Goal: Task Accomplishment & Management: Manage account settings

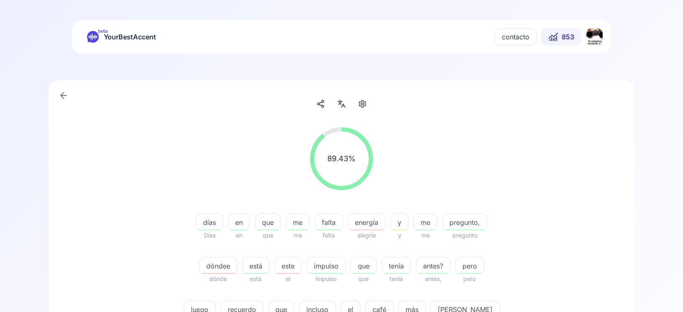
click at [600, 41] on html "beta YourBestAccent contacto 853 89.43 % 89.43 % días Días en en que que me me …" at bounding box center [341, 156] width 683 height 312
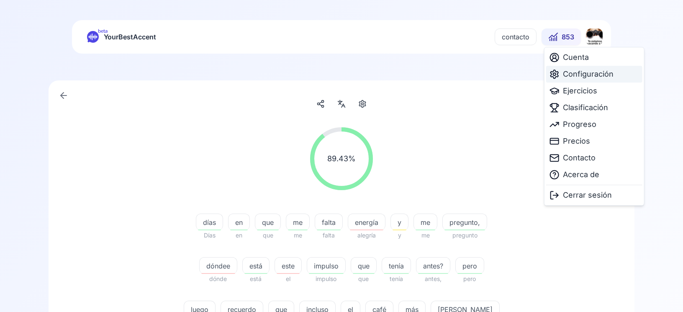
click at [584, 74] on span "Configuración" at bounding box center [588, 74] width 51 height 12
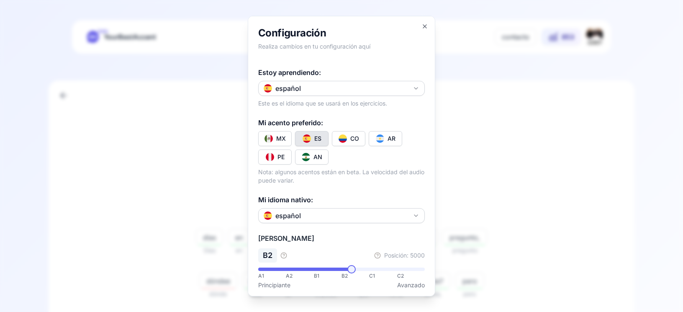
click at [317, 137] on div "ES" at bounding box center [317, 138] width 7 height 8
click at [424, 30] on h2 "Configuración" at bounding box center [341, 32] width 167 height 13
click at [423, 26] on icon "button" at bounding box center [424, 26] width 7 height 7
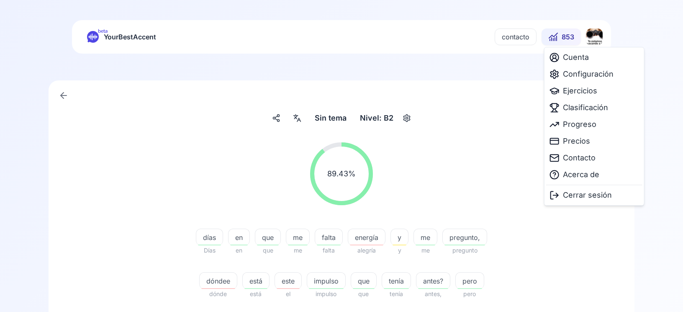
click at [587, 40] on html "beta YourBestAccent contacto 853 Sin tema Sin tema Nivel: B2 89.43 % 89.43 % dí…" at bounding box center [341, 156] width 683 height 312
click at [585, 74] on span "Configuración" at bounding box center [588, 74] width 51 height 12
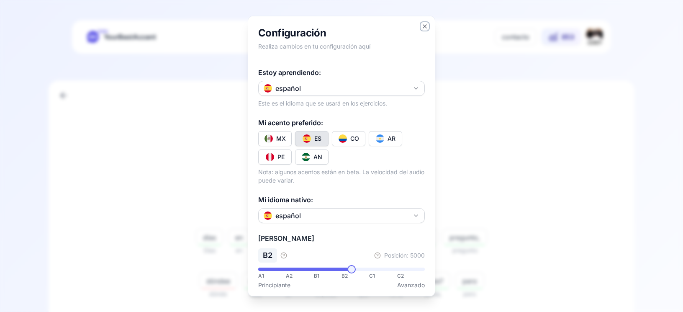
click at [426, 28] on icon "button" at bounding box center [424, 26] width 7 height 7
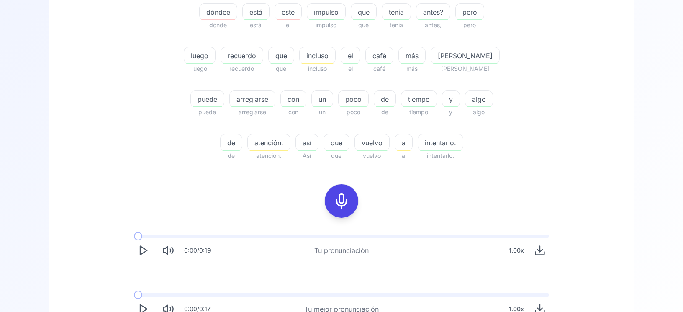
scroll to position [355, 0]
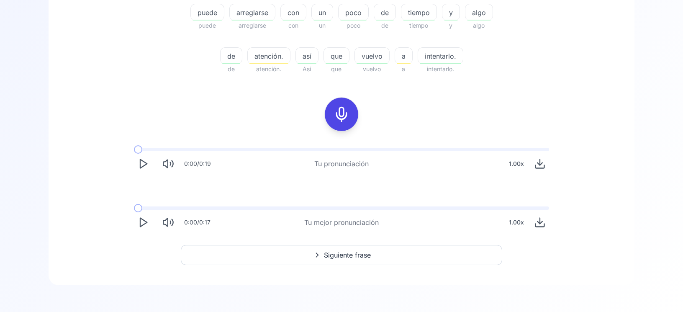
drag, startPoint x: 378, startPoint y: 254, endPoint x: 383, endPoint y: 249, distance: 6.8
click at [378, 253] on button "Siguiente frase" at bounding box center [341, 255] width 321 height 20
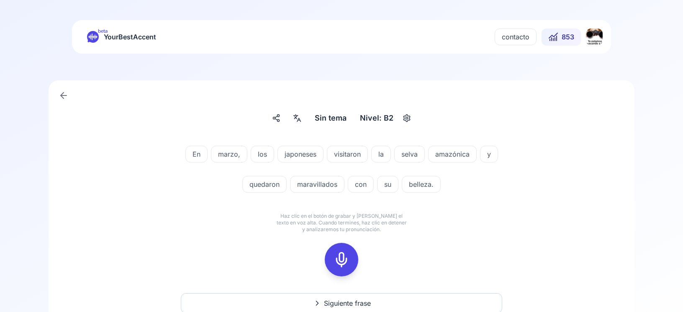
click at [348, 259] on icon at bounding box center [341, 259] width 17 height 17
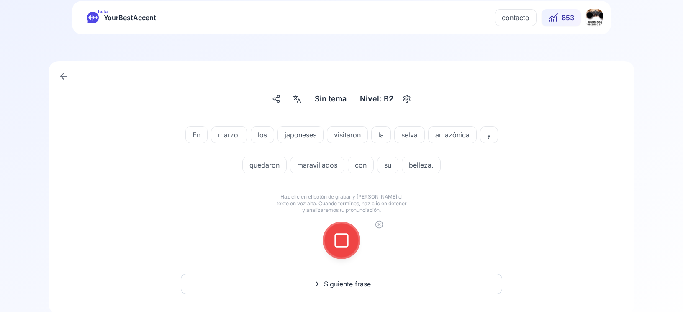
scroll to position [30, 0]
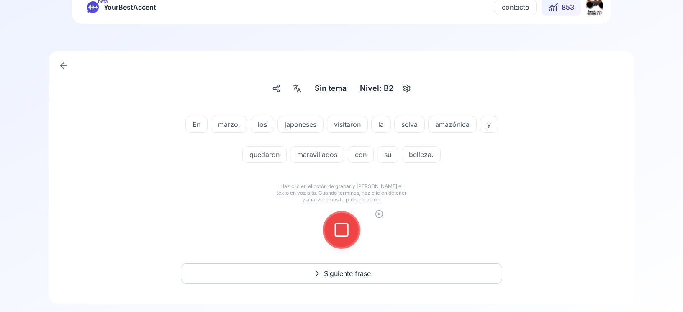
drag, startPoint x: 348, startPoint y: 229, endPoint x: 392, endPoint y: 216, distance: 46.3
click at [347, 229] on rect at bounding box center [341, 229] width 13 height 13
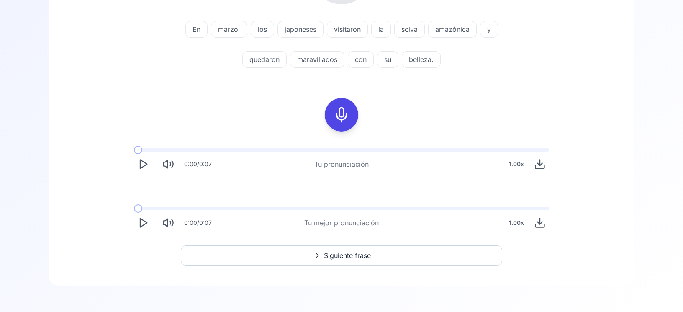
scroll to position [201, 0]
click at [146, 223] on polygon "Play" at bounding box center [143, 222] width 7 height 9
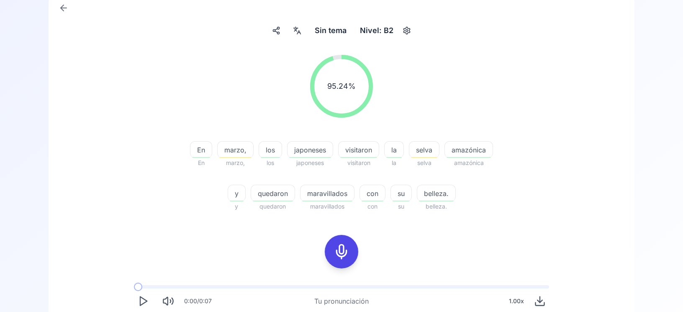
scroll to position [75, 0]
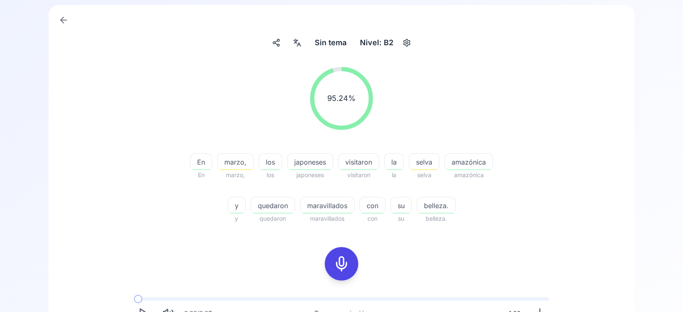
click at [62, 22] on icon at bounding box center [64, 20] width 10 height 10
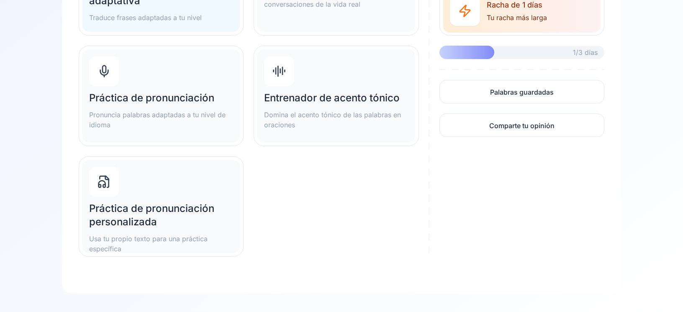
scroll to position [209, 0]
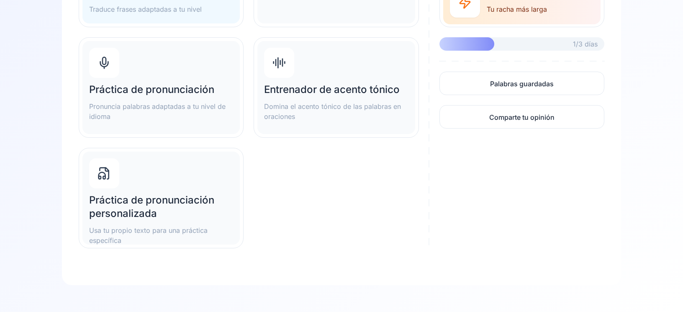
click at [169, 200] on h2 "Práctica de pronunciación personalizada" at bounding box center [161, 206] width 144 height 27
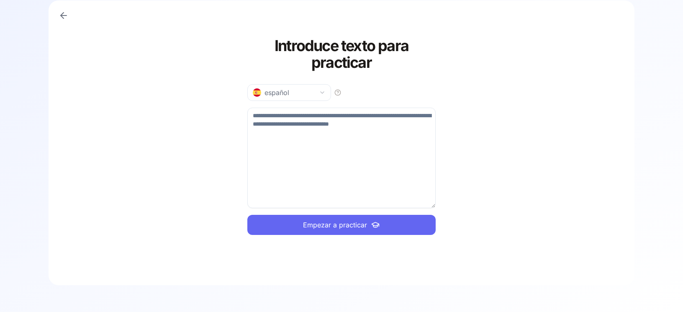
paste textarea "*"
drag, startPoint x: 314, startPoint y: 136, endPoint x: 172, endPoint y: 126, distance: 142.3
click at [247, 128] on textarea "*" at bounding box center [341, 158] width 188 height 100
click at [511, 119] on div "Introduce texto para practicar español * Empezar a practicar" at bounding box center [342, 142] width 586 height 285
click at [369, 126] on textarea "*" at bounding box center [341, 158] width 188 height 100
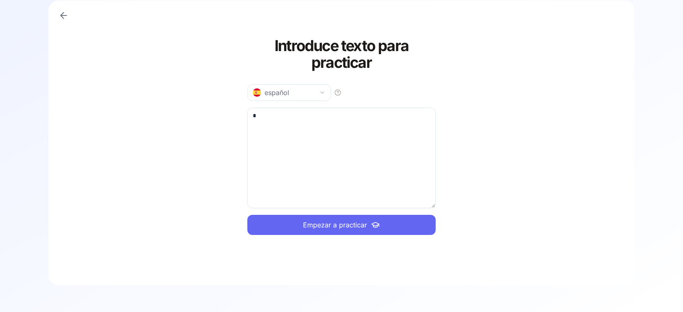
drag, startPoint x: 358, startPoint y: 120, endPoint x: 200, endPoint y: 114, distance: 157.4
click at [247, 115] on textarea "*" at bounding box center [341, 158] width 188 height 100
paste textarea "**********"
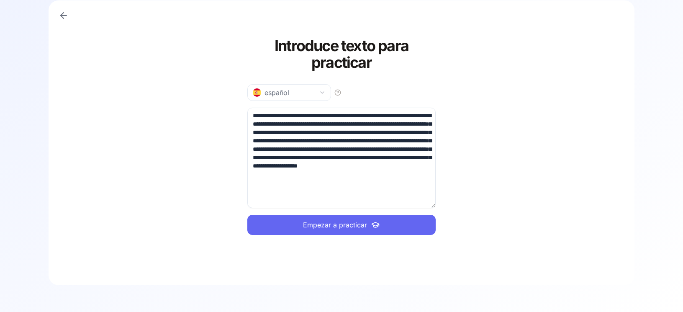
click at [361, 224] on span "Empezar a practicar" at bounding box center [335, 225] width 64 height 10
drag, startPoint x: 328, startPoint y: 156, endPoint x: 400, endPoint y: 169, distance: 73.1
click at [400, 169] on textarea "**********" at bounding box center [341, 158] width 188 height 100
click at [373, 223] on icon at bounding box center [375, 223] width 7 height 3
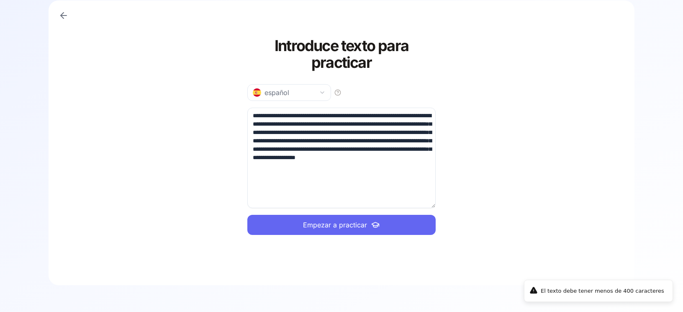
click at [296, 151] on textarea "**********" at bounding box center [341, 158] width 188 height 100
drag, startPoint x: 278, startPoint y: 151, endPoint x: 331, endPoint y: 190, distance: 65.5
click at [331, 190] on textarea "**********" at bounding box center [341, 158] width 188 height 100
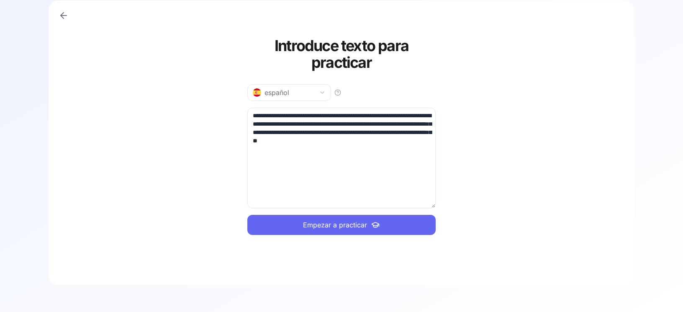
type textarea "**********"
click at [326, 228] on span "Empezar a practicar" at bounding box center [335, 225] width 64 height 10
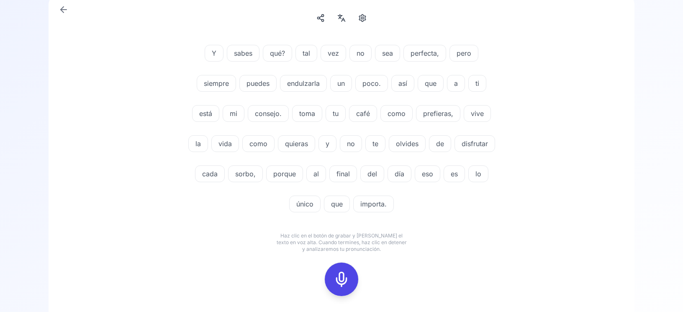
scroll to position [59, 0]
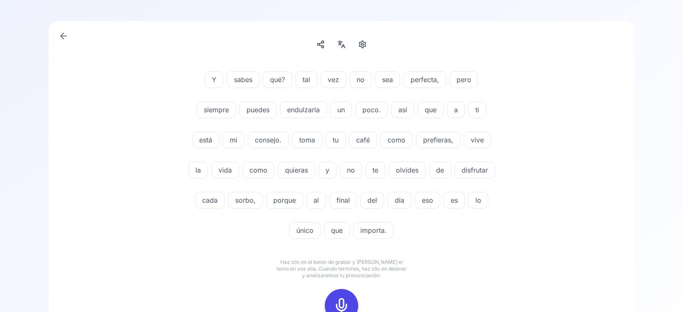
click at [339, 299] on rect at bounding box center [341, 305] width 13 height 13
click at [335, 299] on icon at bounding box center [341, 305] width 17 height 17
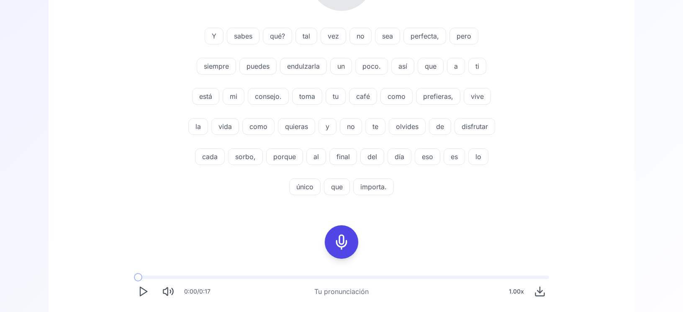
scroll to position [299, 0]
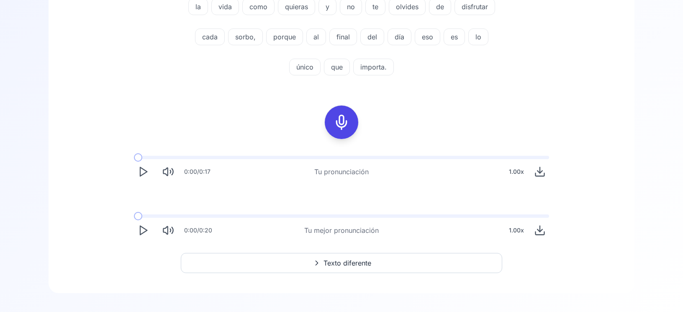
click at [143, 232] on icon "Play" at bounding box center [143, 230] width 12 height 12
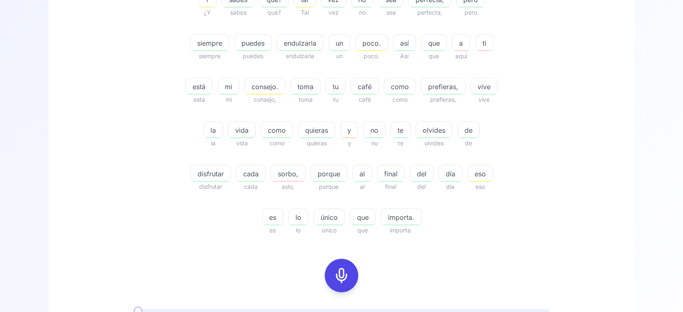
click at [148, 172] on div "89.33 % 89.33 % Y ¿Y sabes sabes qué? qué? tal [PERSON_NAME] vez vez no no sea …" at bounding box center [341, 70] width 482 height 344
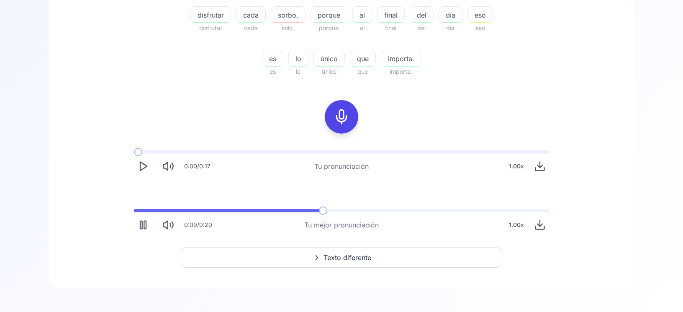
scroll to position [384, 0]
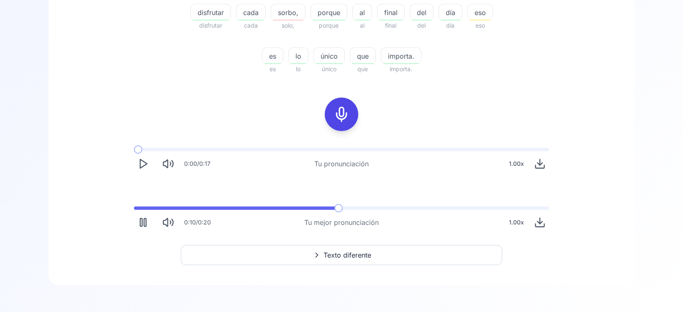
click at [141, 167] on icon "Play" at bounding box center [143, 164] width 12 height 12
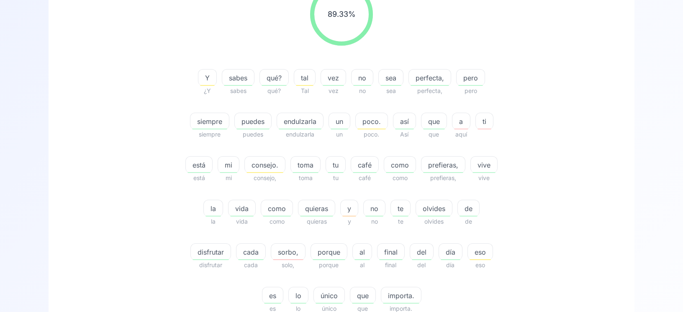
scroll to position [0, 0]
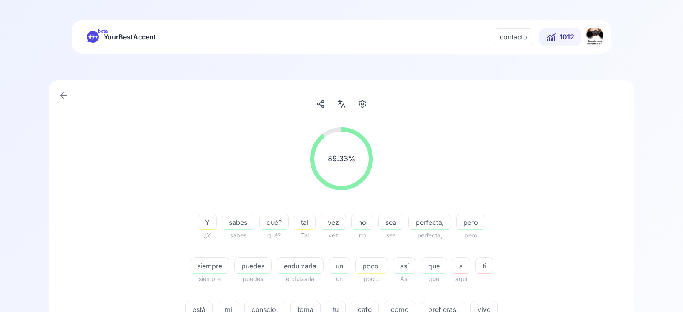
click at [65, 92] on icon at bounding box center [64, 95] width 10 height 10
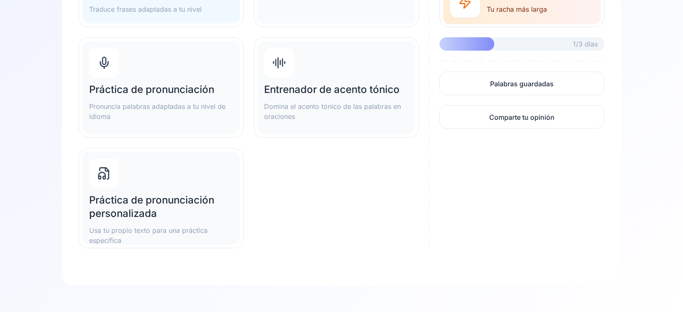
click at [174, 197] on h2 "Práctica de pronunciación personalizada" at bounding box center [161, 206] width 144 height 27
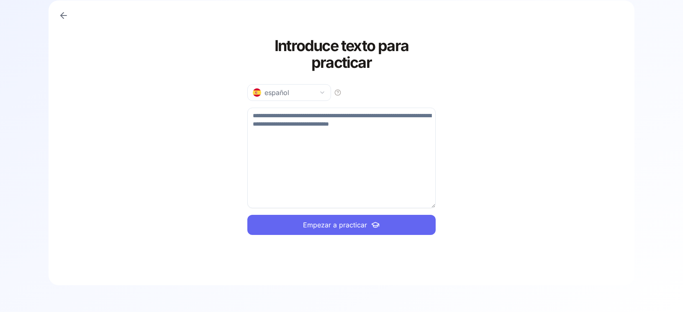
click at [321, 118] on textarea at bounding box center [341, 158] width 188 height 100
paste textarea "**********"
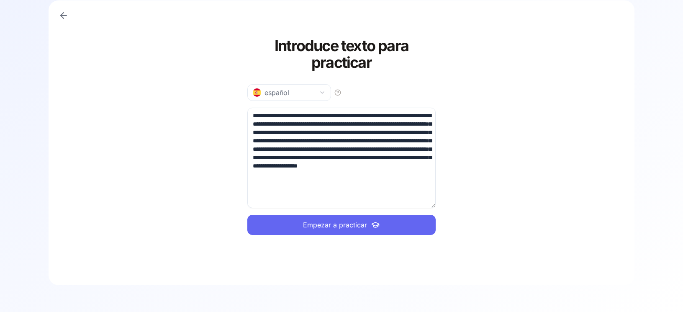
click at [348, 228] on span "Empezar a practicar" at bounding box center [335, 225] width 64 height 10
click at [350, 221] on span "Empezar a practicar" at bounding box center [335, 225] width 64 height 10
drag, startPoint x: 333, startPoint y: 158, endPoint x: 433, endPoint y: 214, distance: 114.4
click at [433, 208] on textarea "**********" at bounding box center [341, 158] width 188 height 100
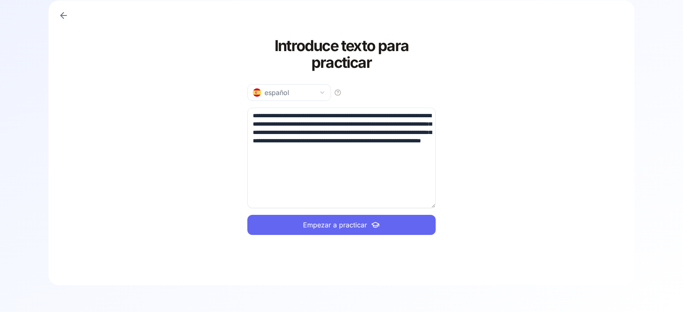
type textarea "**********"
click at [387, 219] on button "Empezar a practicar" at bounding box center [341, 225] width 188 height 20
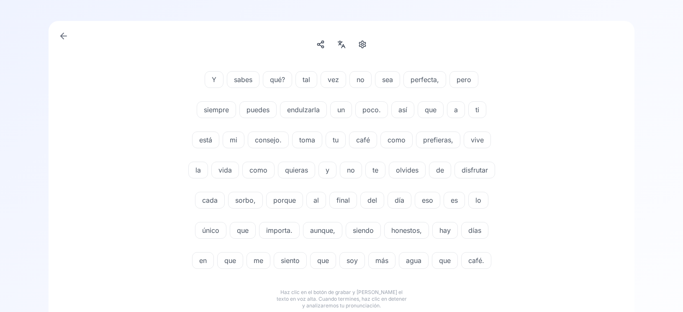
scroll to position [179, 0]
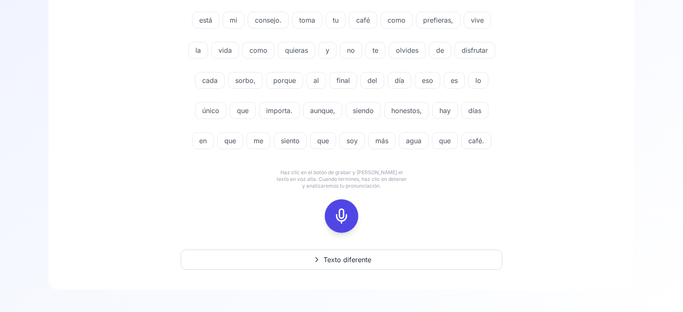
click at [343, 215] on icon at bounding box center [341, 216] width 17 height 17
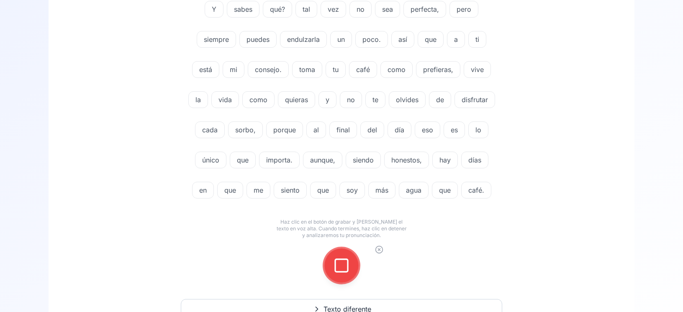
scroll to position [90, 0]
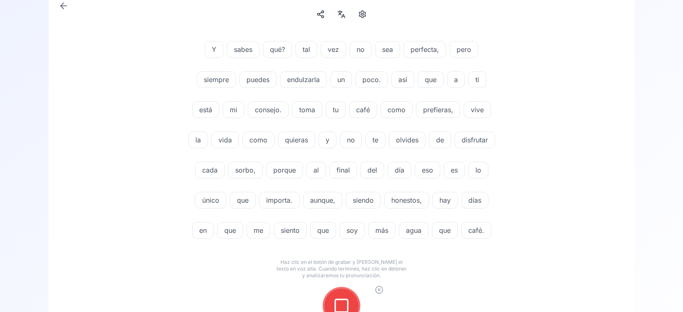
click at [347, 306] on rect at bounding box center [341, 305] width 13 height 13
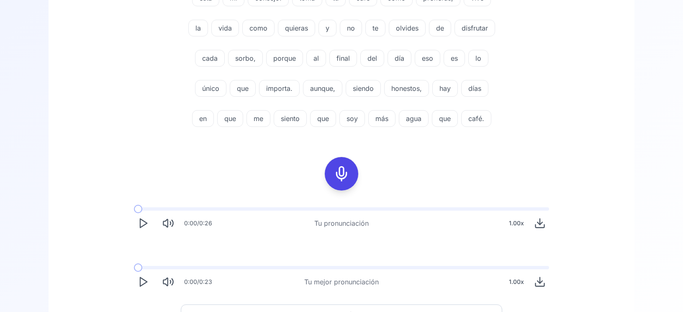
scroll to position [299, 0]
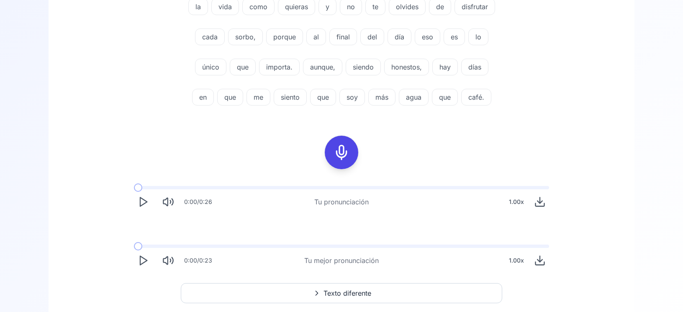
click at [142, 255] on icon "Play" at bounding box center [143, 260] width 12 height 12
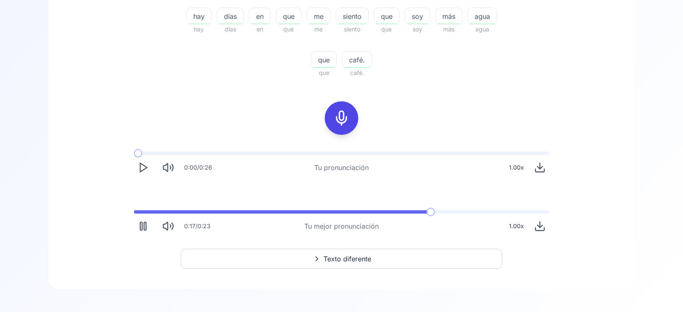
scroll to position [471, 0]
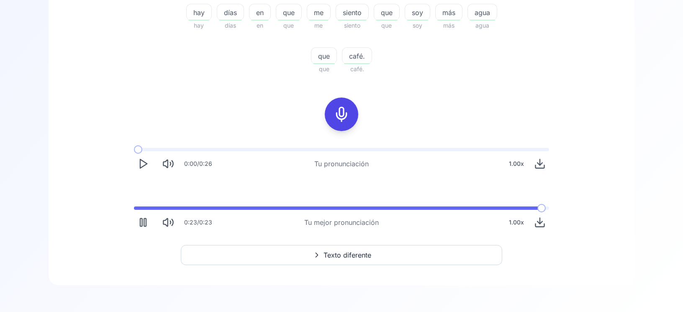
click at [144, 167] on icon "Play" at bounding box center [143, 164] width 12 height 12
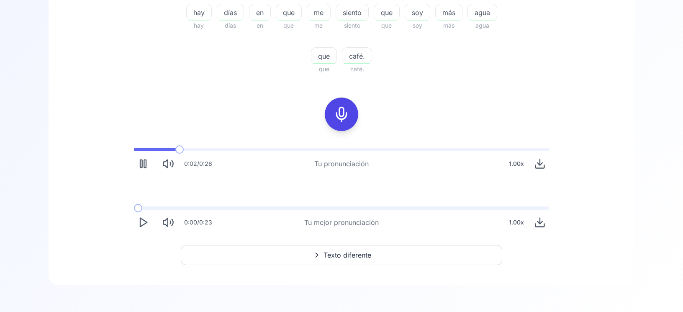
click at [144, 167] on rect "Pause" at bounding box center [145, 164] width 2 height 8
drag, startPoint x: 541, startPoint y: 226, endPoint x: 542, endPoint y: 203, distance: 23.5
click at [541, 226] on icon "Download audio" at bounding box center [540, 222] width 12 height 12
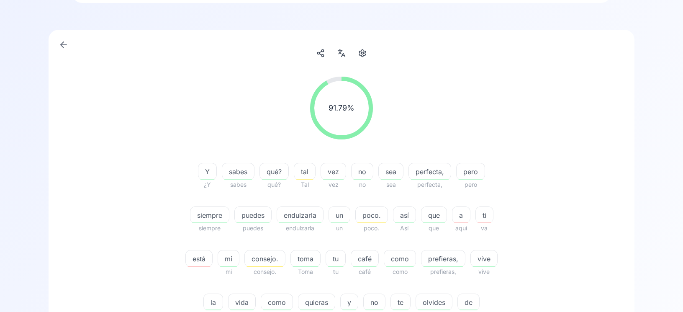
scroll to position [0, 0]
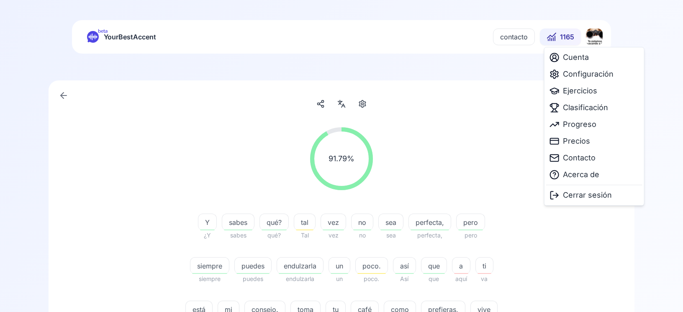
click at [592, 41] on html "beta YourBestAccent contacto 1165 91.79 % 91.79 % Y ¿Y sabes sabes qué? qué? ta…" at bounding box center [341, 156] width 683 height 312
click at [585, 60] on span "Cuenta" at bounding box center [576, 57] width 26 height 12
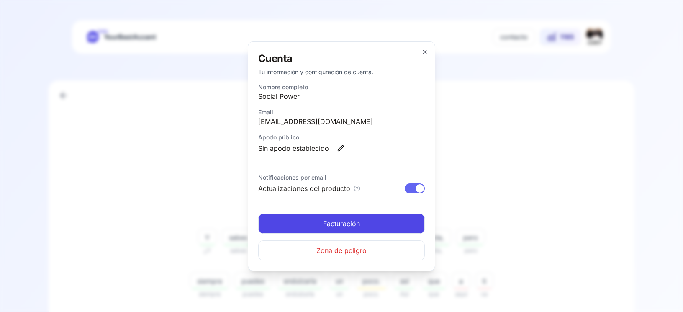
click at [395, 224] on link "Facturación" at bounding box center [341, 223] width 167 height 20
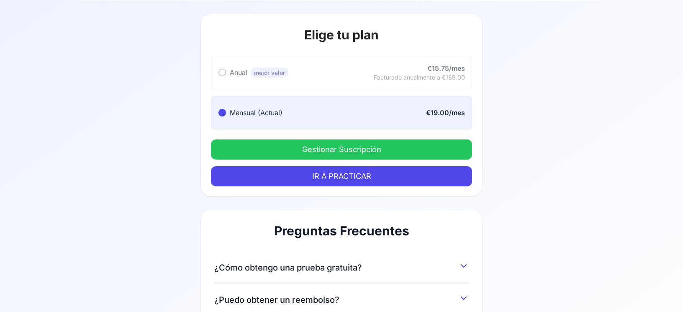
scroll to position [90, 0]
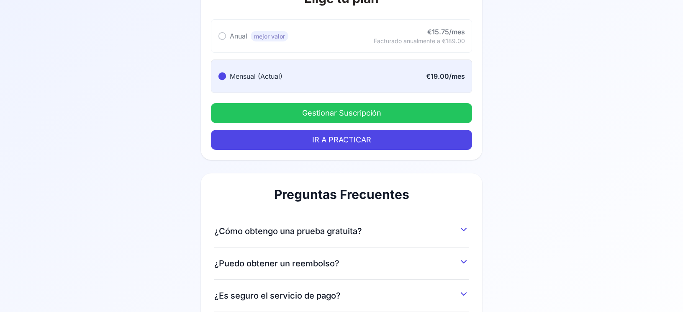
click at [405, 105] on button "Gestionar Suscripción" at bounding box center [341, 113] width 261 height 20
